Goal: Task Accomplishment & Management: Manage account settings

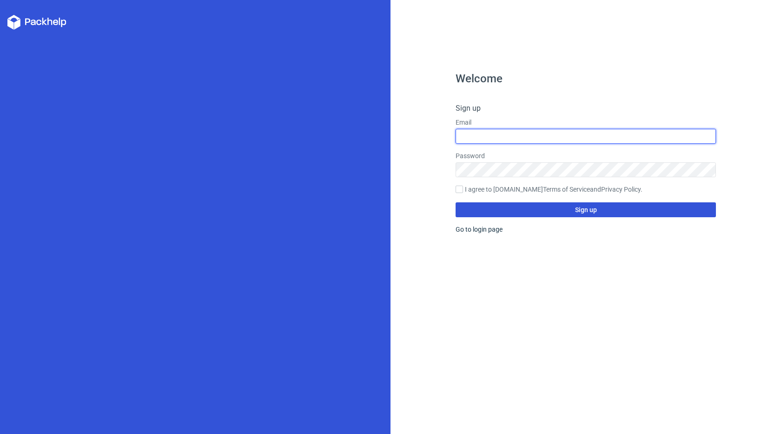
type input "[EMAIL_ADDRESS][DOMAIN_NAME]"
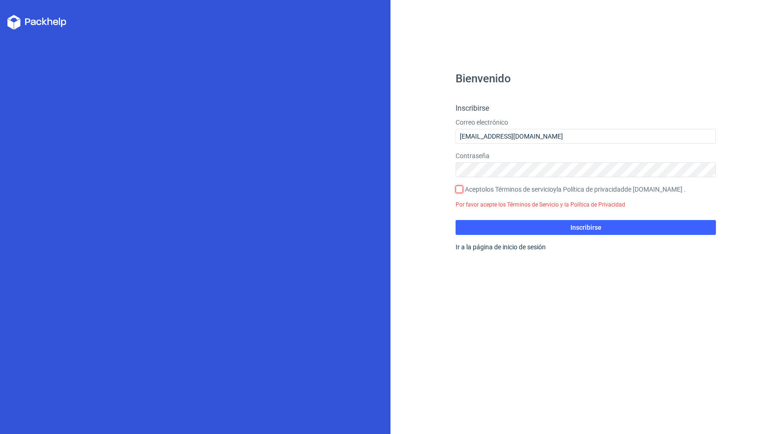
drag, startPoint x: 459, startPoint y: 188, endPoint x: 483, endPoint y: 195, distance: 25.0
click at [458, 188] on input "Acepto los Términos de servicio y la Política de privacidad de Packhelp.com ." at bounding box center [459, 189] width 7 height 7
checkbox input "true"
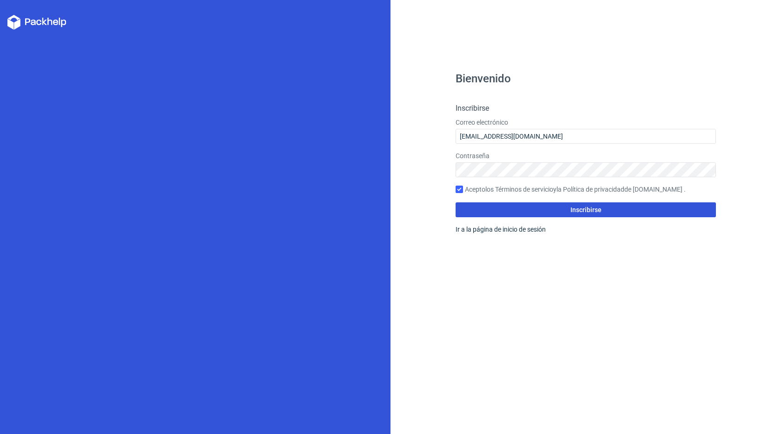
click at [532, 208] on button "Inscribirse" at bounding box center [586, 209] width 260 height 15
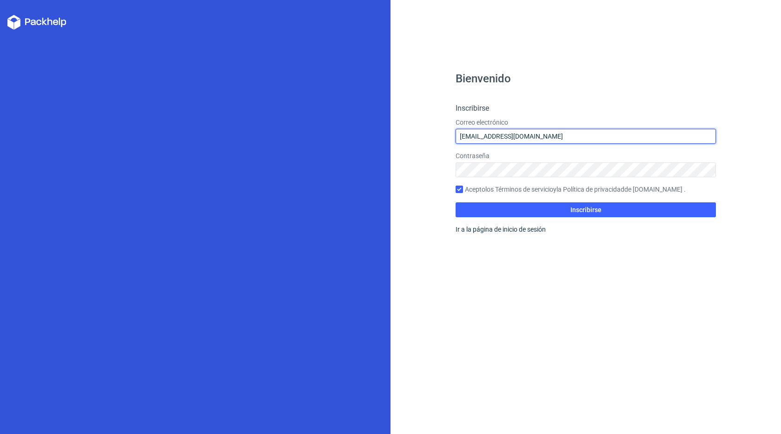
drag, startPoint x: 508, startPoint y: 135, endPoint x: 544, endPoint y: 138, distance: 35.5
click at [508, 135] on input "[EMAIL_ADDRESS][DOMAIN_NAME]" at bounding box center [586, 136] width 260 height 15
click at [565, 137] on input "[EMAIL_ADDRESS][DOMAIN_NAME]" at bounding box center [586, 136] width 260 height 15
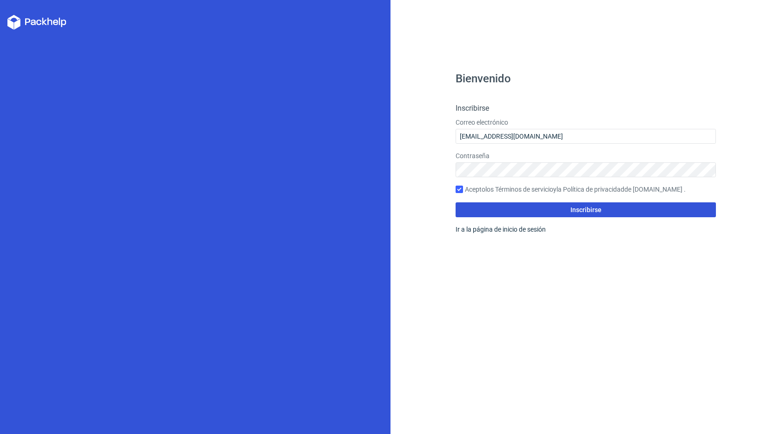
click at [515, 206] on button "Inscribirse" at bounding box center [586, 209] width 260 height 15
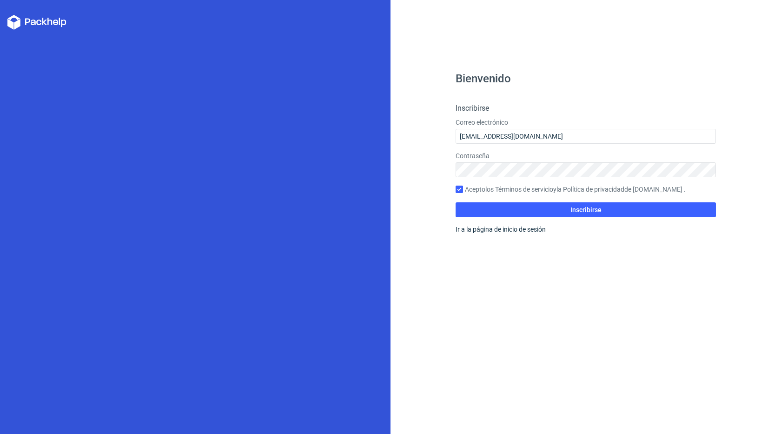
click at [38, 23] on icon at bounding box center [38, 23] width 5 height 6
click at [14, 22] on icon at bounding box center [36, 22] width 59 height 15
click at [521, 227] on font "Ir a la página de inicio de sesión" at bounding box center [501, 229] width 90 height 7
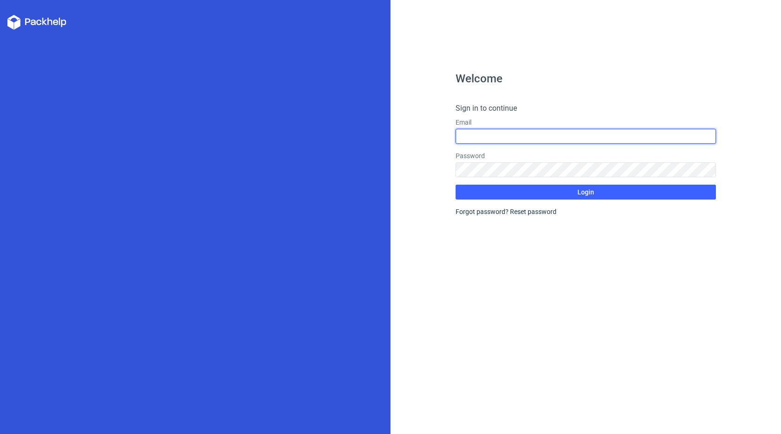
type input "[EMAIL_ADDRESS][DOMAIN_NAME]"
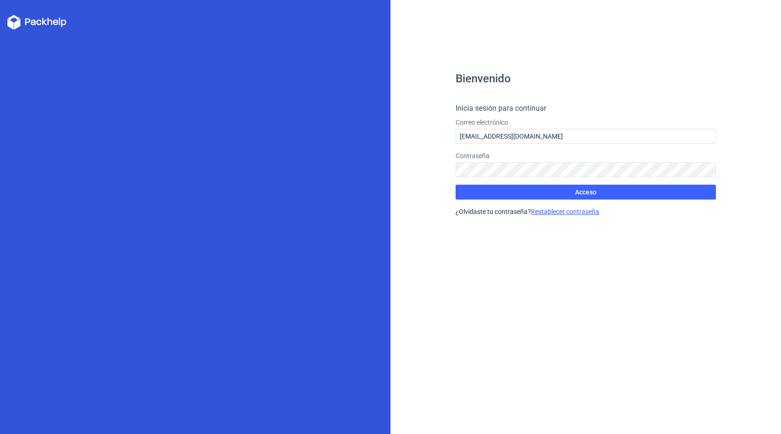
click at [564, 212] on font "Restablecer contraseña" at bounding box center [565, 211] width 68 height 7
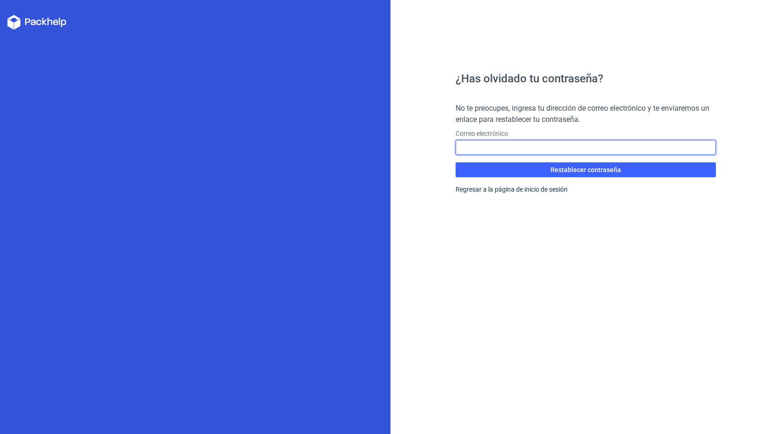
click at [508, 148] on input "text" at bounding box center [586, 147] width 260 height 15
type input "[EMAIL_ADDRESS][DOMAIN_NAME]"
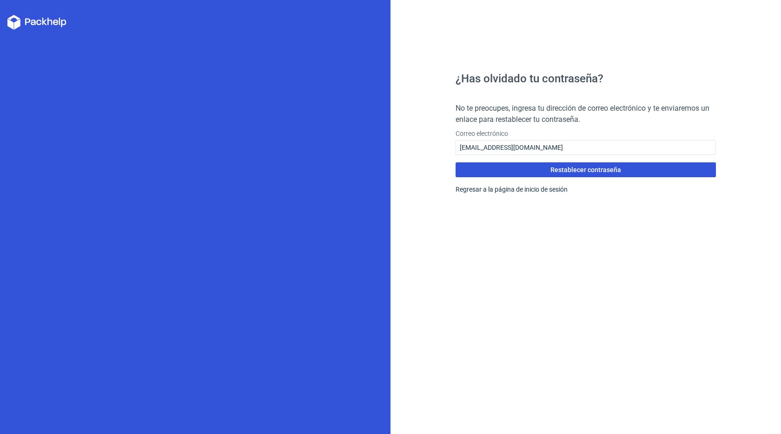
click at [561, 168] on font "Restablecer contraseña" at bounding box center [586, 169] width 71 height 7
